Goal: Transaction & Acquisition: Purchase product/service

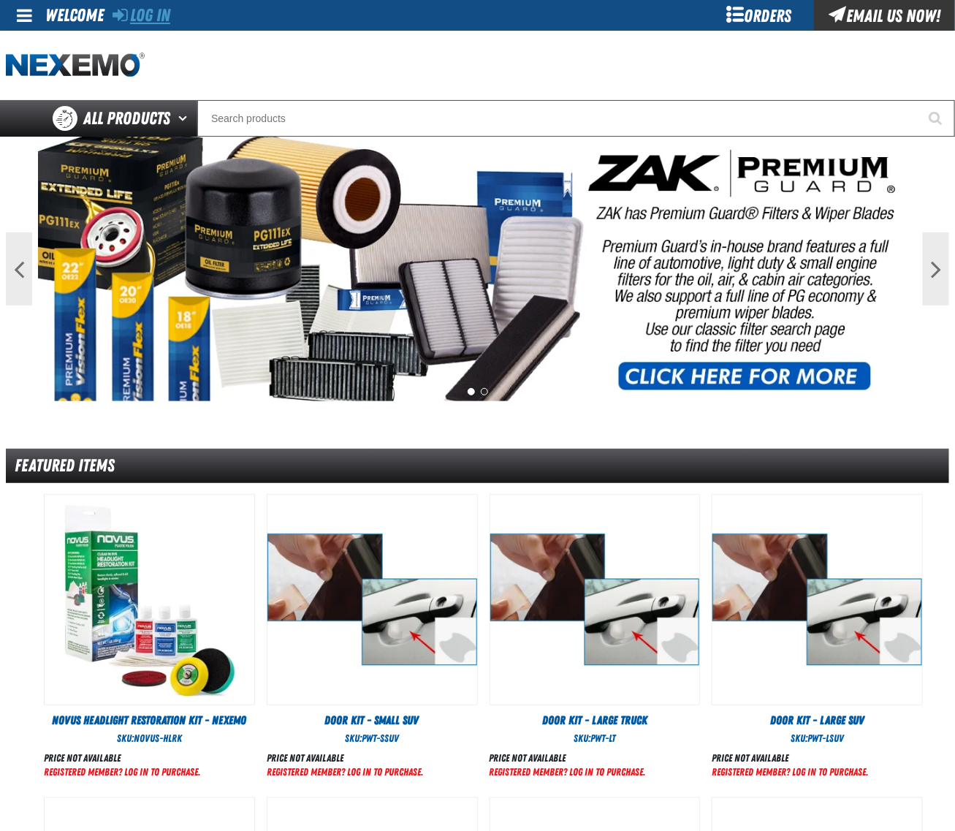
click at [146, 12] on link "Log In" at bounding box center [142, 15] width 58 height 20
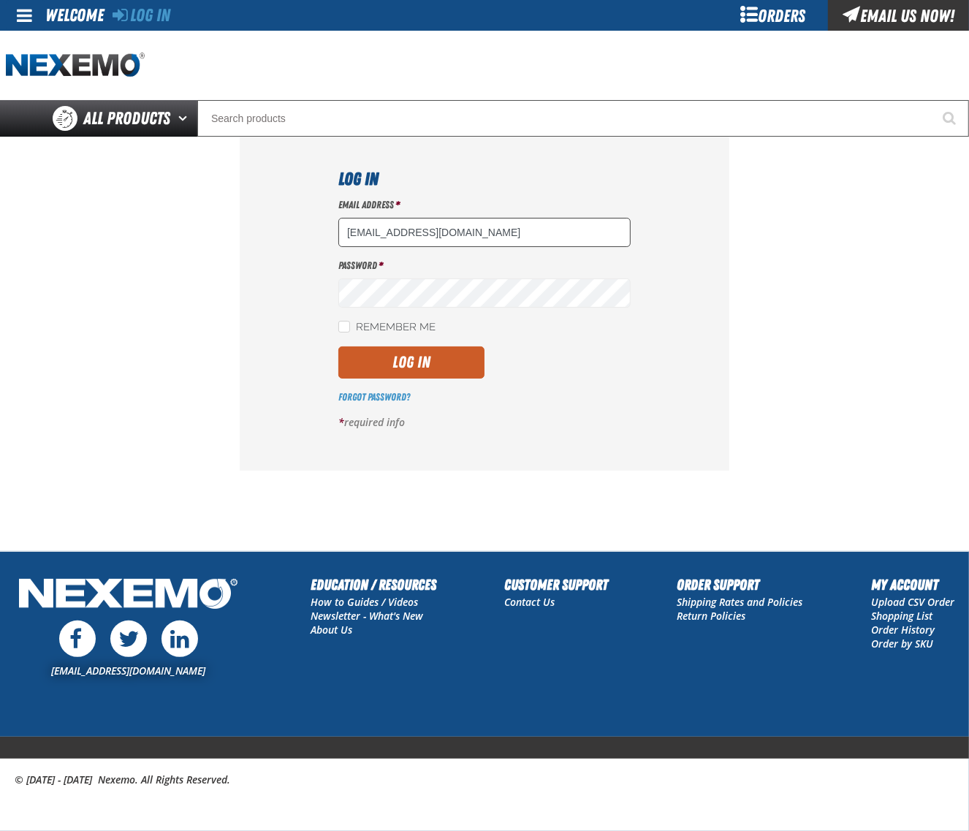
click at [476, 234] on input "dsmith04@vtaig.com" at bounding box center [484, 232] width 292 height 29
type input "dloerzel@vtaig.com"
click at [398, 378] on button "Log In" at bounding box center [411, 362] width 146 height 32
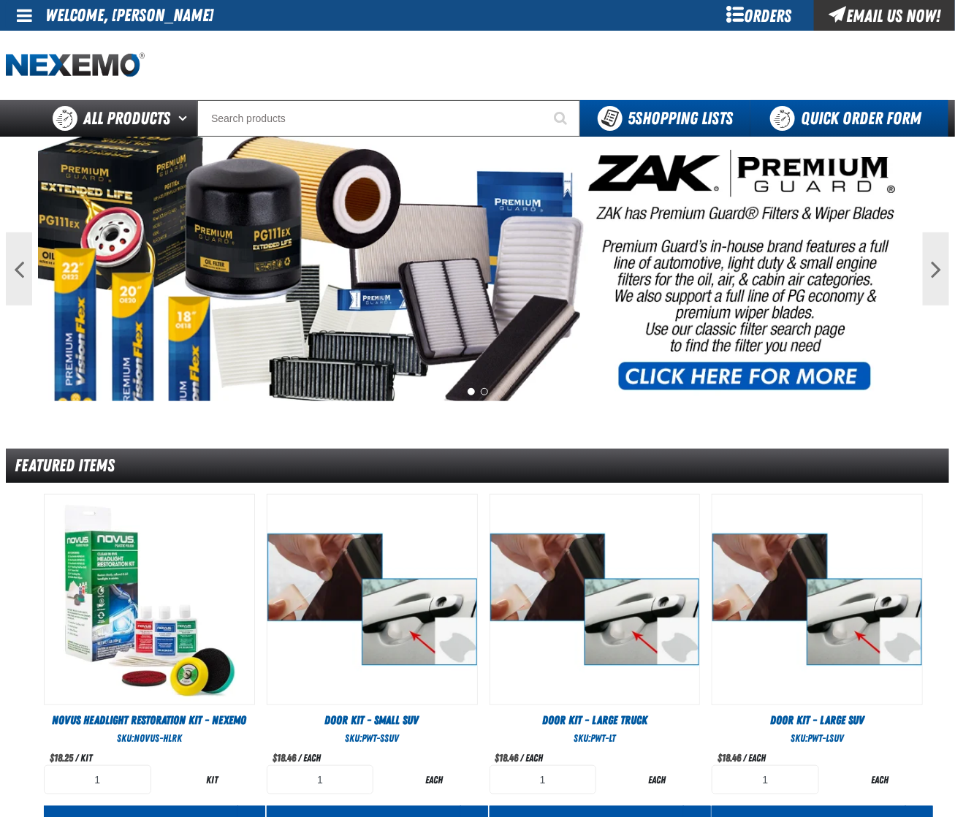
click at [876, 106] on link "Quick Order Form" at bounding box center [850, 118] width 198 height 37
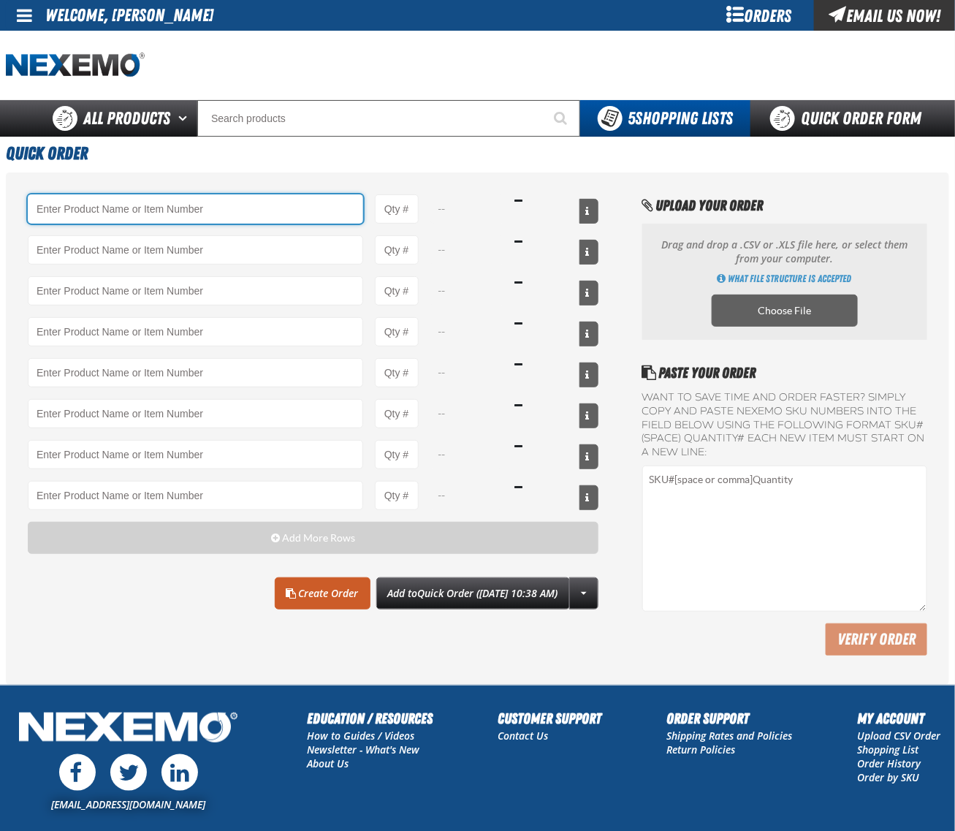
paste input "CVT500"
type input "CVT500 - Multi-Vehicle Continuous Variable Transmission Fluid - ZAK Products"
type input "1"
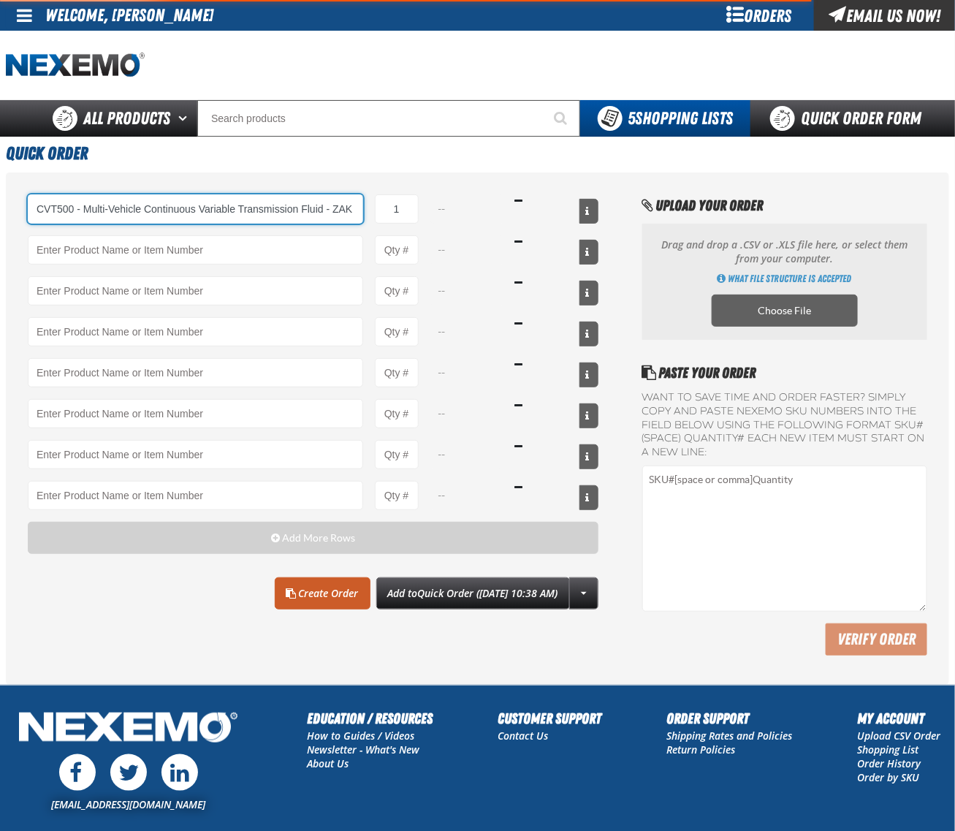
select select "bottle"
type input "CVT500 - Multi-Vehicle Continuous Variable Transmission Fluid - ZAK Products"
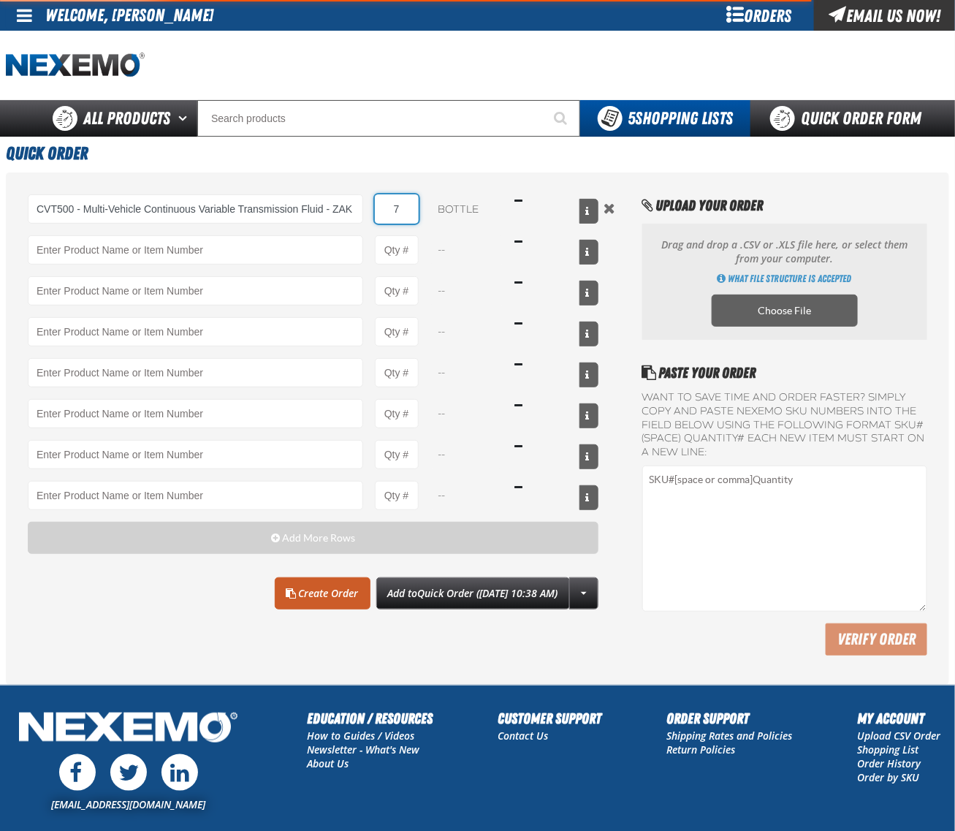
type input "72"
type input "CVT500 - Multi-Vehicle Continuous Variable Transmission Fluid - ZAK Products"
type input "72"
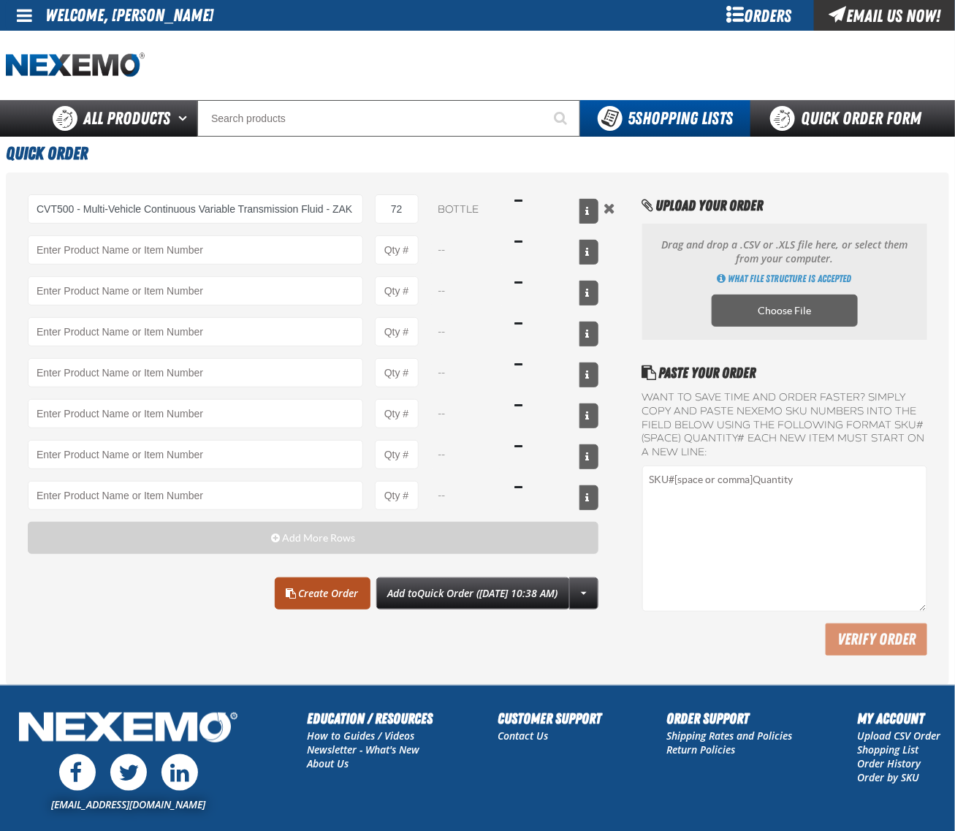
click at [293, 607] on link "Create Order" at bounding box center [323, 593] width 96 height 32
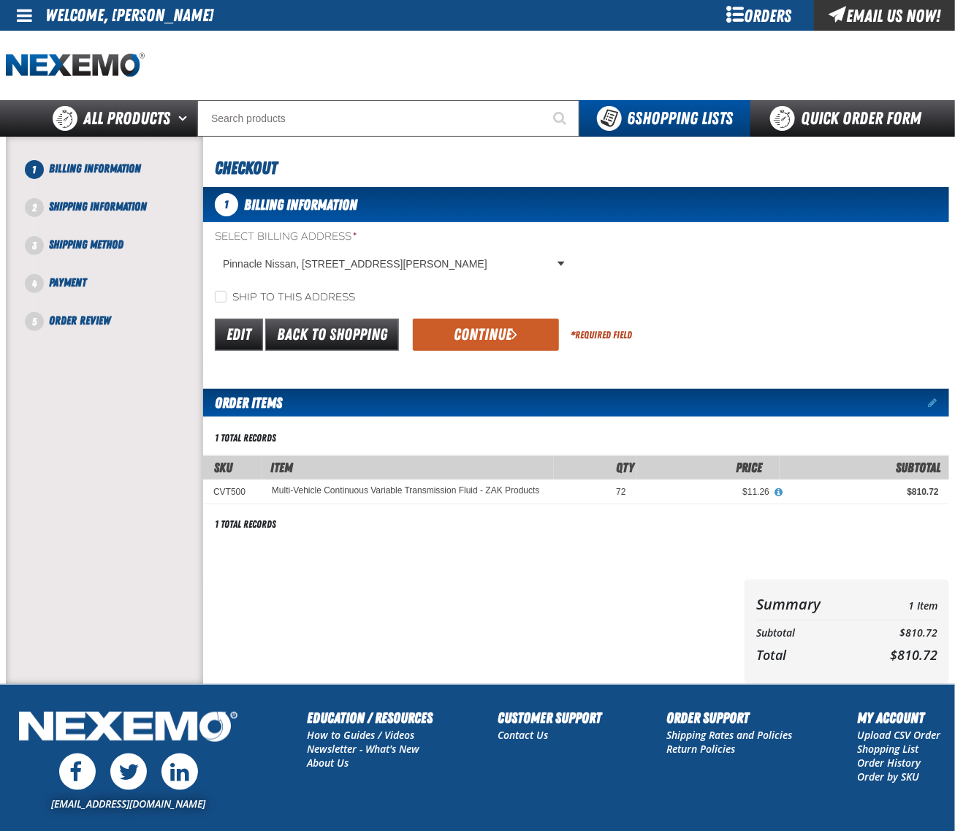
click at [235, 291] on label "Ship to this address" at bounding box center [285, 298] width 140 height 14
click at [227, 291] on input "Ship to this address" at bounding box center [221, 297] width 12 height 12
checkbox input "true"
click at [444, 327] on button "Continue" at bounding box center [486, 335] width 146 height 32
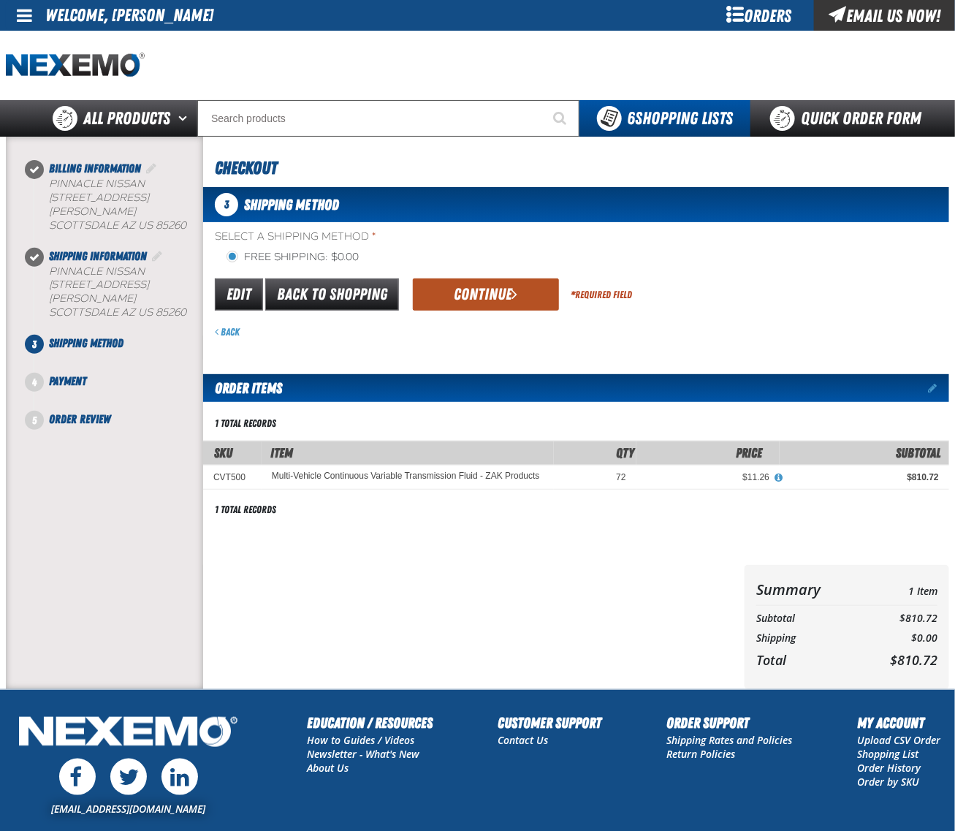
click at [465, 300] on button "Continue" at bounding box center [486, 294] width 146 height 32
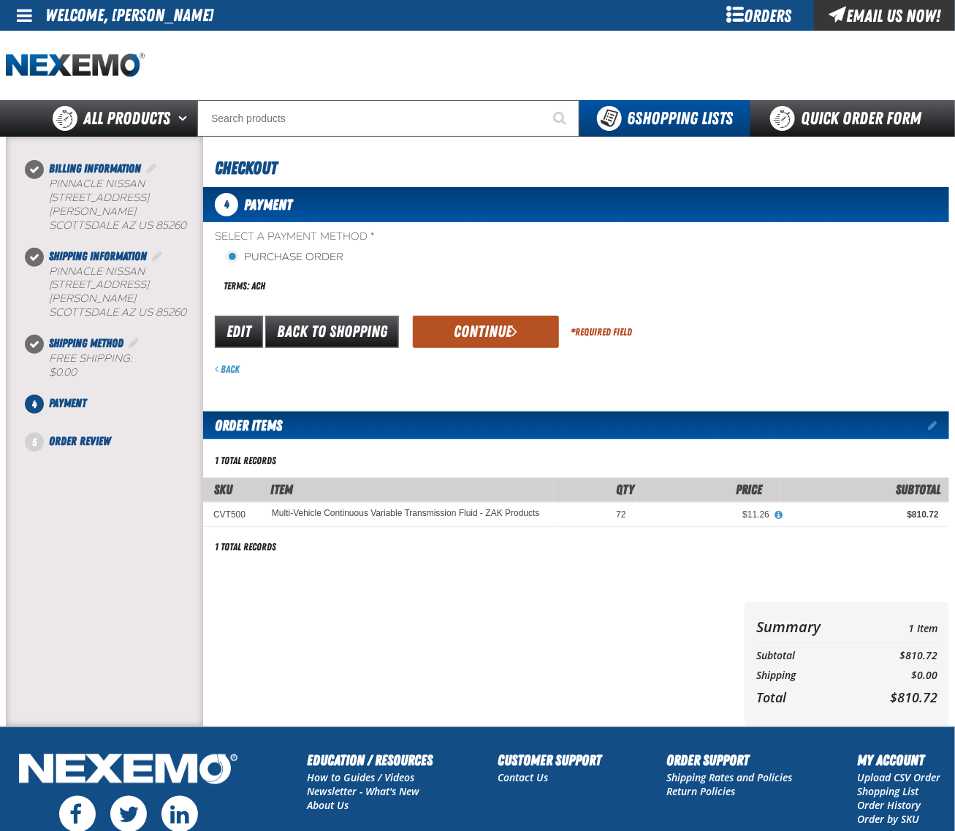
click at [466, 330] on button "Continue" at bounding box center [486, 332] width 146 height 32
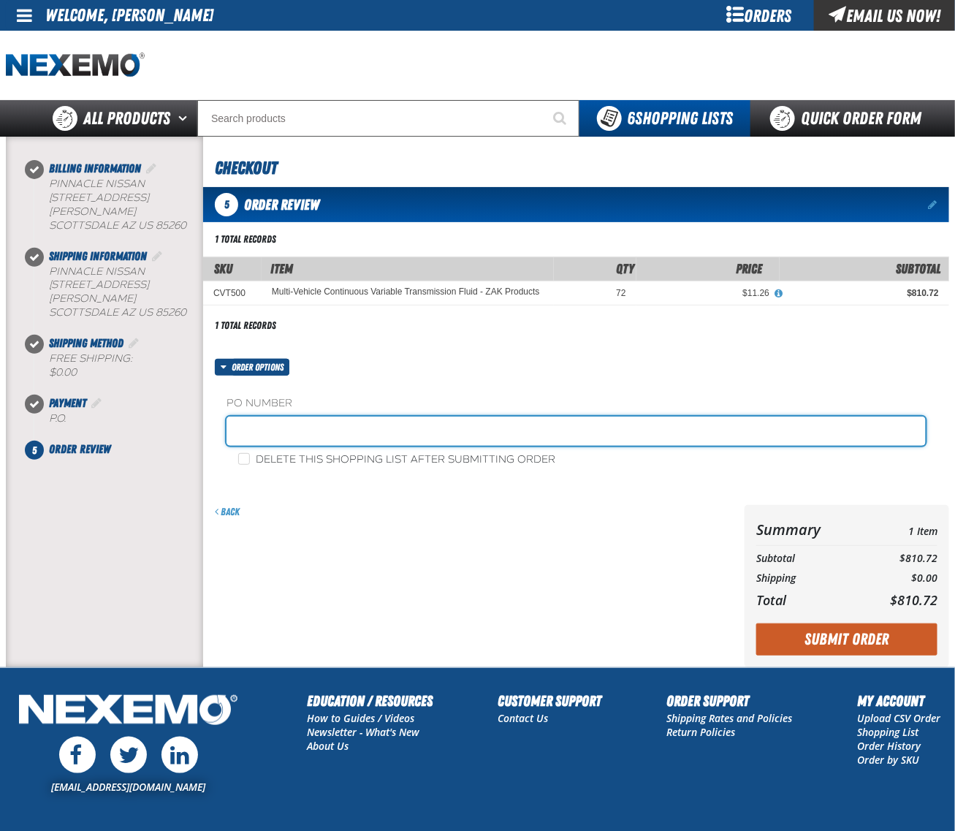
click at [308, 428] on input "text" at bounding box center [576, 431] width 699 height 29
type input "0822CHEM"
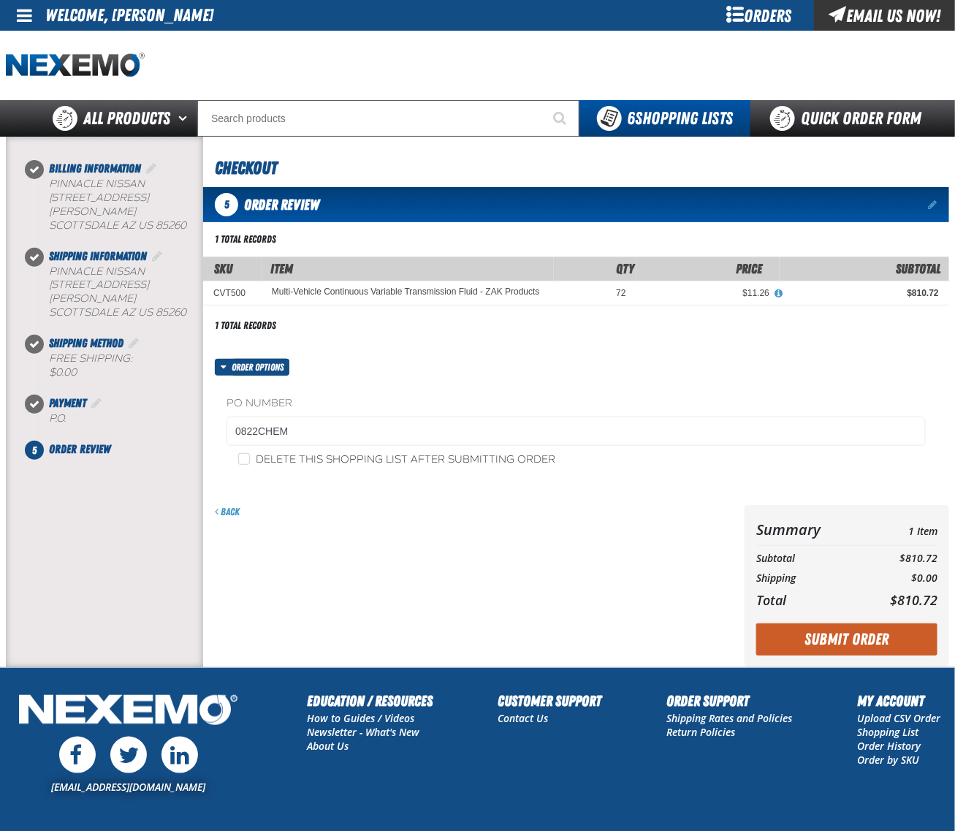
click at [251, 462] on label "Delete this shopping list after submitting order" at bounding box center [396, 460] width 317 height 14
click at [250, 462] on input "Delete this shopping list after submitting order" at bounding box center [244, 459] width 12 height 12
checkbox input "true"
click at [835, 629] on button "Submit Order" at bounding box center [846, 639] width 181 height 32
